Goal: Information Seeking & Learning: Learn about a topic

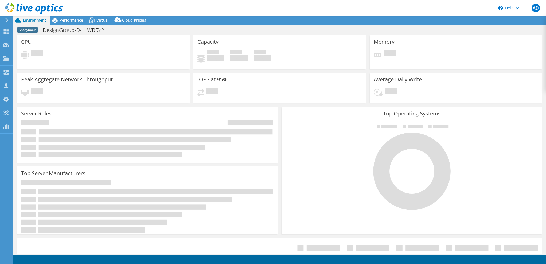
select select "USD"
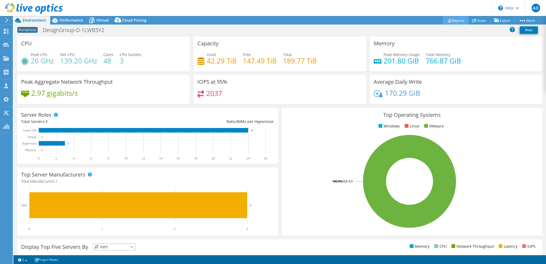
click at [447, 20] on icon at bounding box center [449, 20] width 4 height 4
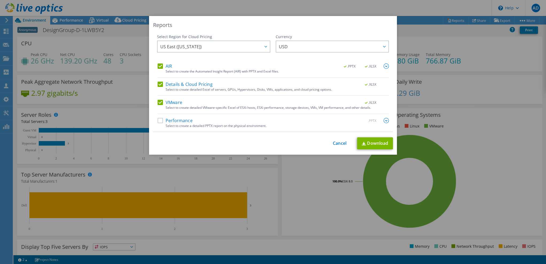
click at [339, 146] on div "This process may take a while, please wait... Cancel Download" at bounding box center [273, 144] width 240 height 12
click at [336, 147] on div "This process may take a while, please wait... Cancel Download" at bounding box center [273, 144] width 240 height 12
click at [333, 140] on div "This process may take a while, please wait... Cancel Download" at bounding box center [273, 144] width 240 height 12
click at [336, 143] on link "Cancel" at bounding box center [340, 143] width 14 height 5
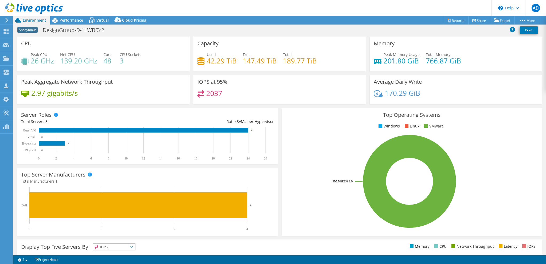
click at [108, 117] on div "Server Roles Physical Servers represent bare metal servers that were targets of…" at bounding box center [147, 136] width 261 height 56
click at [73, 90] on h4 "2.97 gigabits/s" at bounding box center [54, 93] width 46 height 6
click at [352, 58] on div "Used 42.29 TiB Free 147.49 TiB Total 189.77 TiB" at bounding box center [279, 60] width 164 height 17
click at [73, 19] on span "Performance" at bounding box center [71, 20] width 23 height 5
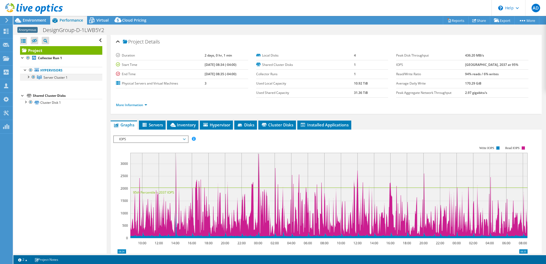
click at [27, 77] on div at bounding box center [27, 76] width 5 height 5
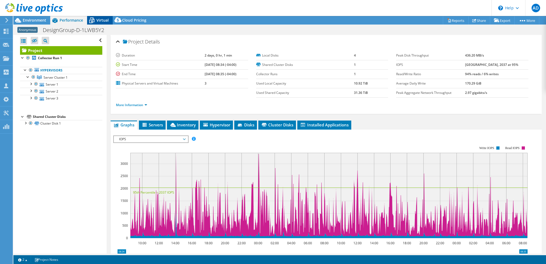
click at [94, 22] on icon at bounding box center [91, 20] width 9 height 9
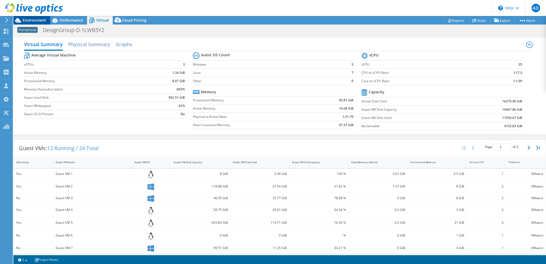
click at [36, 21] on span "Environment" at bounding box center [34, 20] width 23 height 5
